Goal: Task Accomplishment & Management: Manage account settings

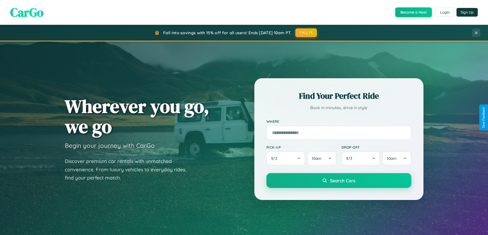
scroll to position [352, 0]
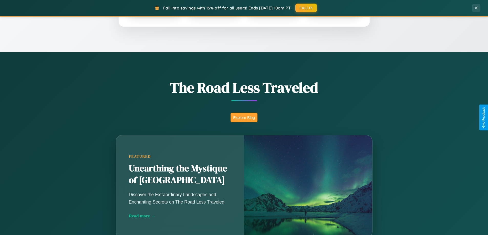
click at [244, 118] on button "Explore Blog" at bounding box center [243, 117] width 27 height 9
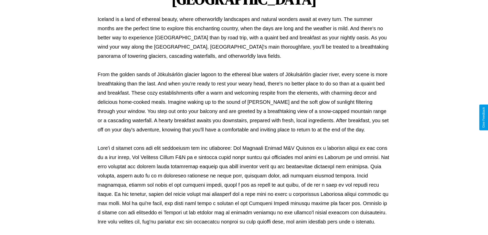
scroll to position [166, 0]
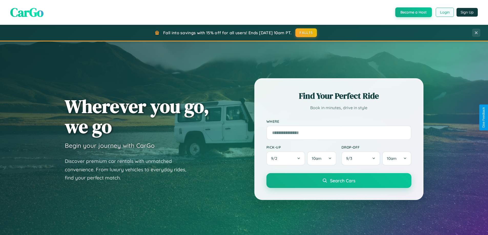
click at [444, 12] on button "Login" at bounding box center [445, 12] width 18 height 9
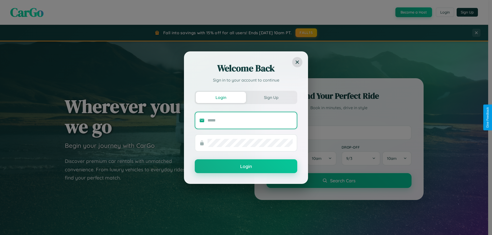
click at [250, 120] on input "text" at bounding box center [249, 121] width 85 height 8
type input "**********"
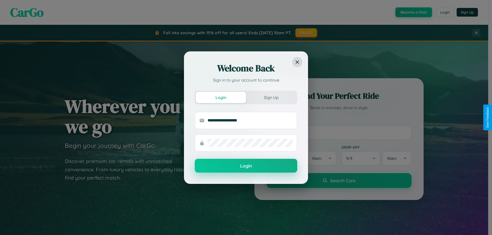
click at [246, 166] on button "Login" at bounding box center [246, 166] width 102 height 14
